Goal: Navigation & Orientation: Find specific page/section

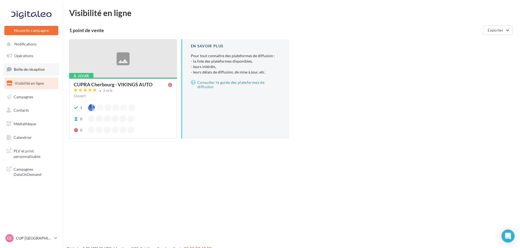
click at [33, 66] on link "Boîte de réception" at bounding box center [31, 69] width 56 height 12
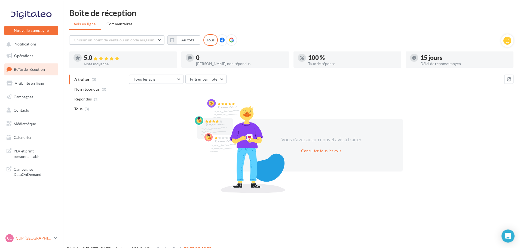
click at [17, 233] on link "CC CUP CHERBOURG cupra-[GEOGRAPHIC_DATA]" at bounding box center [31, 238] width 54 height 10
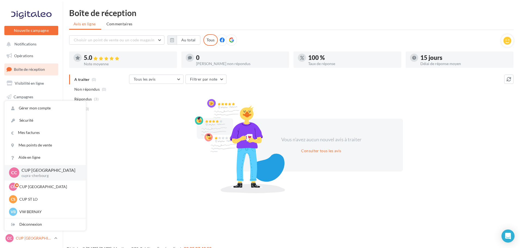
click at [32, 237] on p "CUP [GEOGRAPHIC_DATA]" at bounding box center [34, 238] width 36 height 5
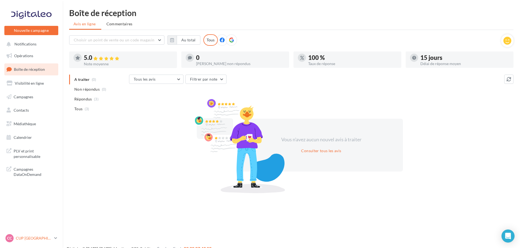
click at [43, 237] on p "CUP [GEOGRAPHIC_DATA]" at bounding box center [34, 238] width 36 height 5
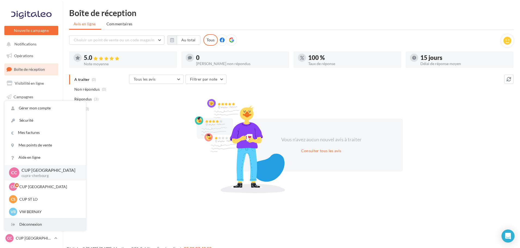
click at [41, 222] on div "Déconnexion" at bounding box center [45, 224] width 81 height 12
